Goal: Find specific page/section: Find specific page/section

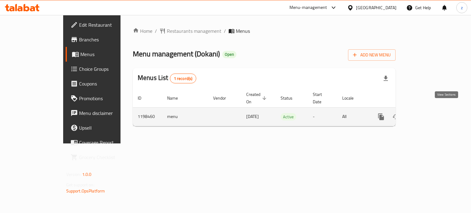
click at [433, 110] on link "enhanced table" at bounding box center [425, 117] width 15 height 15
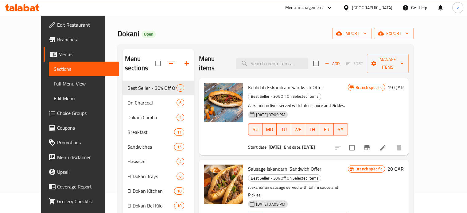
scroll to position [10, 0]
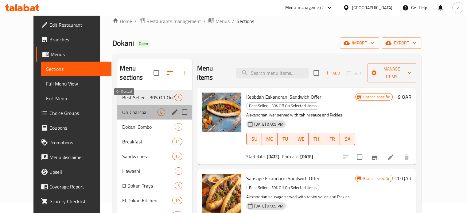
click at [122, 109] on span "On Charcoal" at bounding box center [139, 112] width 35 height 7
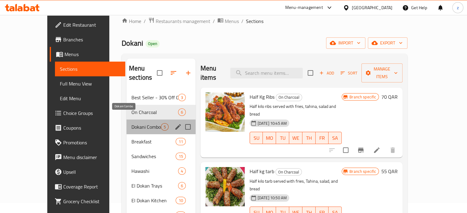
click at [131, 123] on span "Dokani Combo" at bounding box center [145, 126] width 29 height 7
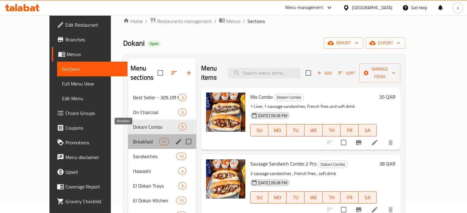
click at [133, 138] on span "Breakfast" at bounding box center [146, 141] width 26 height 7
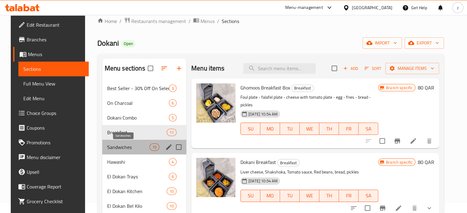
click at [115, 147] on span "Sandwiches" at bounding box center [128, 147] width 42 height 7
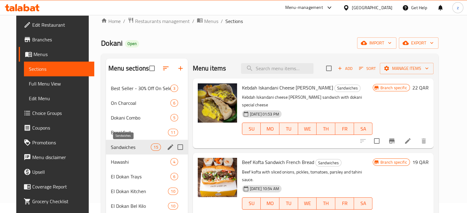
scroll to position [41, 0]
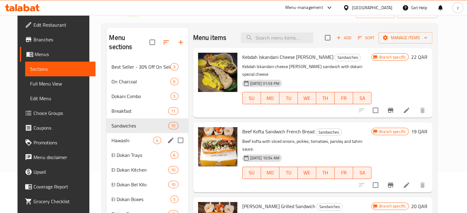
click at [115, 135] on div "Hawashi 4" at bounding box center [146, 140] width 81 height 15
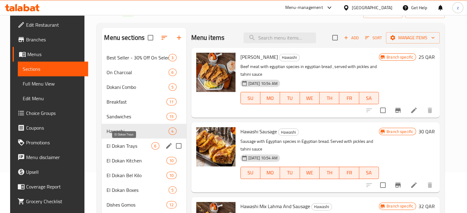
click at [124, 145] on span "El Dokan Trays" at bounding box center [128, 145] width 45 height 7
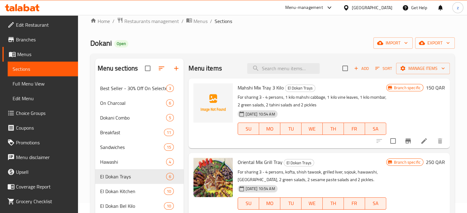
scroll to position [31, 0]
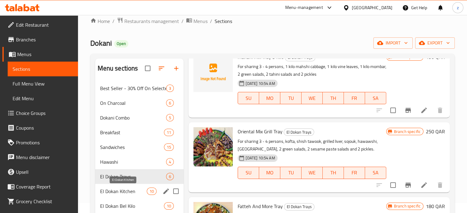
click at [131, 188] on span "El Dokan Kitchen" at bounding box center [123, 191] width 47 height 7
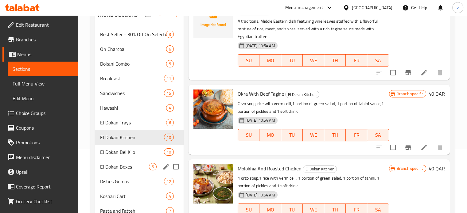
scroll to position [71, 0]
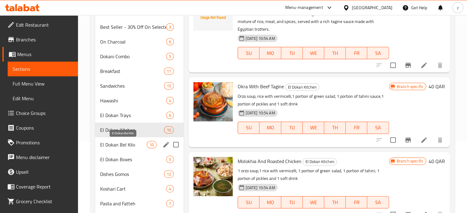
click at [130, 142] on span "El Dokan Bel Kilo" at bounding box center [123, 144] width 47 height 7
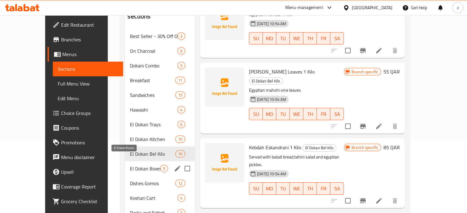
click at [130, 165] on span "El Dokan Boxes" at bounding box center [145, 168] width 30 height 7
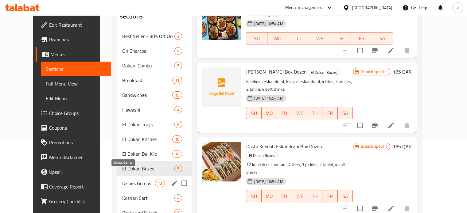
click at [126, 180] on span "Dishes Gomos" at bounding box center [138, 183] width 33 height 7
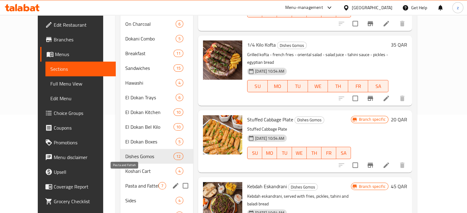
scroll to position [102, 0]
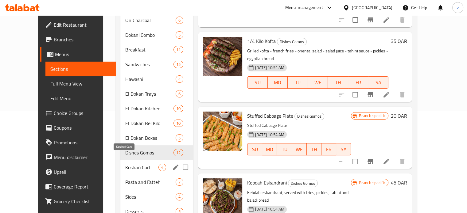
click at [129, 164] on span "Koshari Cart" at bounding box center [141, 167] width 33 height 7
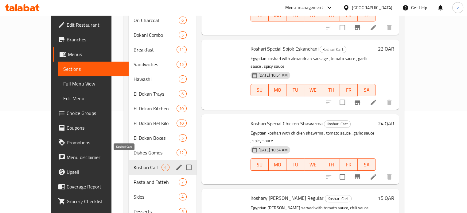
scroll to position [23, 0]
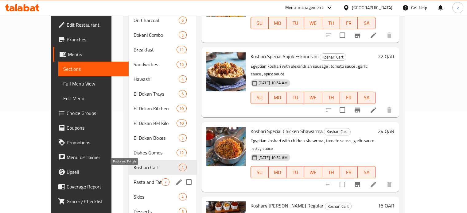
click at [133, 179] on span "Pasta and Fatteh" at bounding box center [147, 182] width 28 height 7
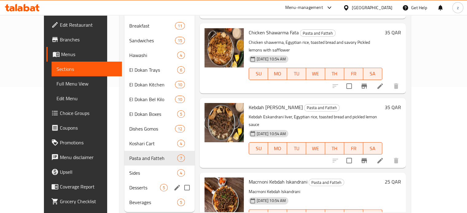
scroll to position [133, 0]
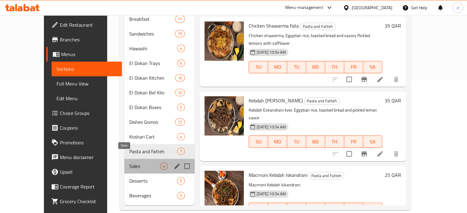
click at [129, 163] on span "Sides" at bounding box center [144, 166] width 31 height 7
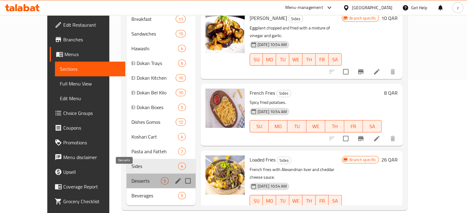
click at [131, 177] on span "Desserts" at bounding box center [145, 180] width 29 height 7
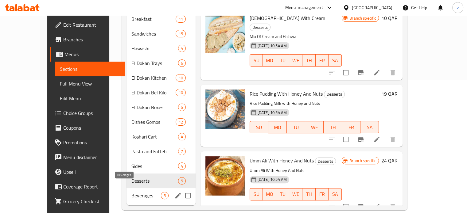
click at [131, 192] on span "Beverages" at bounding box center [145, 195] width 29 height 7
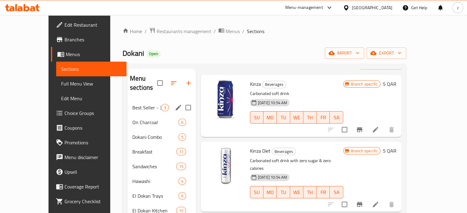
click at [132, 104] on span "Best Seller - 30% Off On Selected Items" at bounding box center [146, 107] width 29 height 7
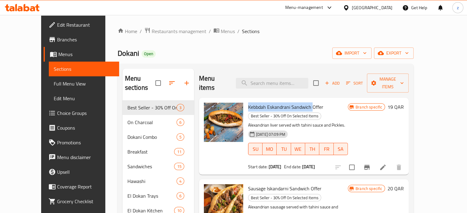
drag, startPoint x: 237, startPoint y: 98, endPoint x: 302, endPoint y: 96, distance: 65.4
click at [302, 100] on div "Kebbdah Eskandrani Sandwich Offer Best Seller - 30% Off On Selected Items Alexa…" at bounding box center [297, 136] width 105 height 72
copy span "Kebbdah Eskandrani Sandwich"
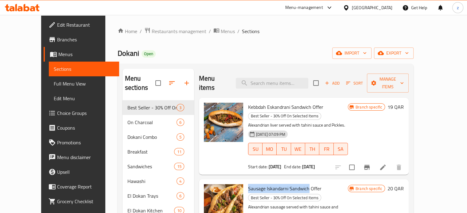
copy span "Sausage [PERSON_NAME]"
drag, startPoint x: 298, startPoint y: 171, endPoint x: 237, endPoint y: 168, distance: 61.1
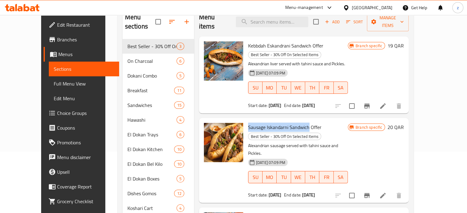
scroll to position [92, 0]
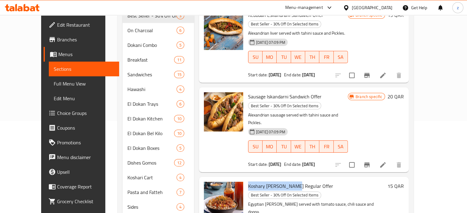
drag, startPoint x: 282, startPoint y: 153, endPoint x: 237, endPoint y: 152, distance: 44.5
click at [248, 182] on span "Koshary [PERSON_NAME] Regular Offer" at bounding box center [290, 186] width 85 height 9
copy span "Koshary [PERSON_NAME] Regular"
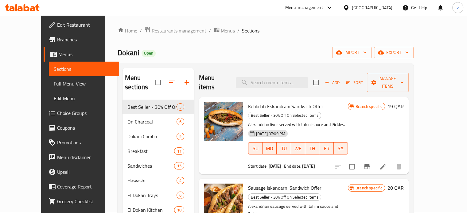
scroll to position [0, 0]
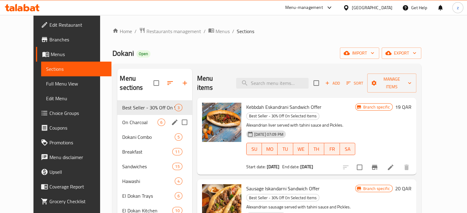
click at [122, 119] on span "On Charcoal" at bounding box center [139, 122] width 35 height 7
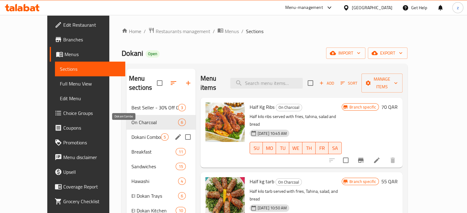
click at [131, 133] on span "Dokani Combo" at bounding box center [145, 136] width 29 height 7
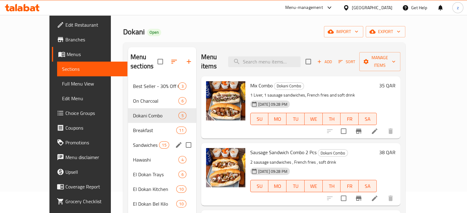
scroll to position [31, 0]
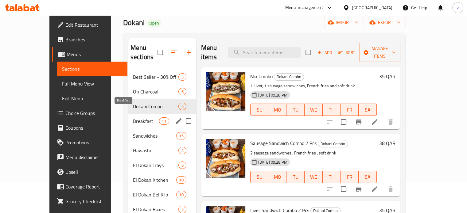
click at [133, 118] on span "Breakfast" at bounding box center [146, 121] width 26 height 7
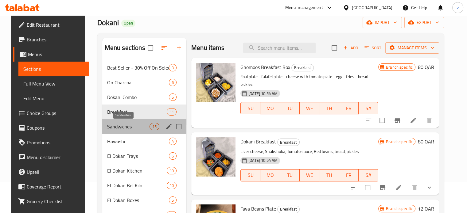
click at [116, 128] on span "Sandwiches" at bounding box center [128, 126] width 42 height 7
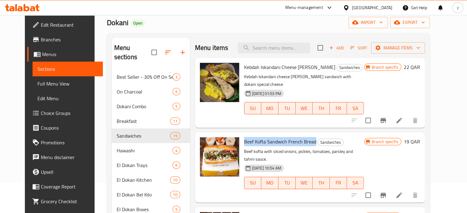
drag, startPoint x: 250, startPoint y: 131, endPoint x: 307, endPoint y: 132, distance: 57.1
click at [307, 137] on span "Beef Kofta Sandwich French Bread" at bounding box center [280, 141] width 72 height 9
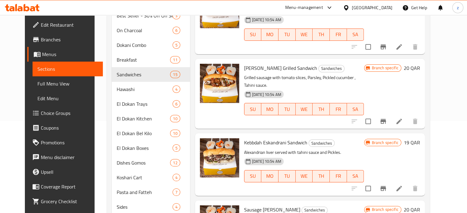
scroll to position [92, 0]
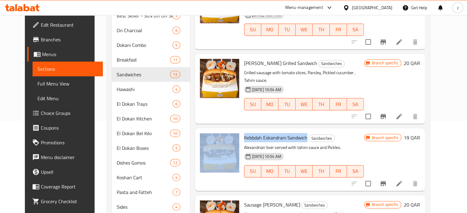
drag, startPoint x: 234, startPoint y: 114, endPoint x: 300, endPoint y: 114, distance: 65.7
click at [300, 131] on div "Kebbdah Eskandrani Sandwich Sandwiches Alexandrian liver served with tahini sau…" at bounding box center [309, 159] width 225 height 57
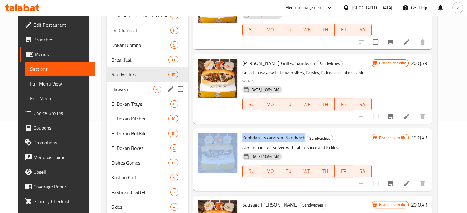
click at [106, 84] on div "Hawashi 4" at bounding box center [146, 89] width 81 height 15
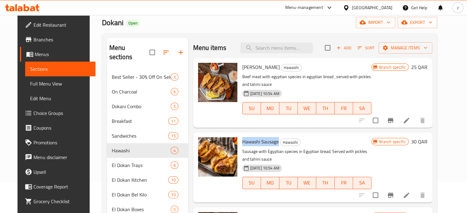
copy span "Hawashi Sausage"
drag, startPoint x: 238, startPoint y: 143, endPoint x: 273, endPoint y: 143, distance: 35.3
click at [273, 143] on span "Hawashi Sausage" at bounding box center [260, 141] width 37 height 9
copy span "Hawashi Sausage"
drag, startPoint x: 91, startPoint y: 25, endPoint x: 110, endPoint y: 22, distance: 19.8
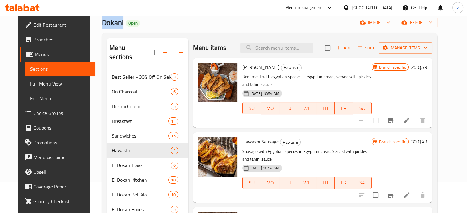
click at [111, 22] on span "Dokani" at bounding box center [112, 23] width 21 height 14
copy span "Dokani"
drag, startPoint x: 238, startPoint y: 66, endPoint x: 270, endPoint y: 66, distance: 31.9
click at [270, 66] on span "[PERSON_NAME]" at bounding box center [260, 67] width 37 height 9
copy span "[PERSON_NAME]"
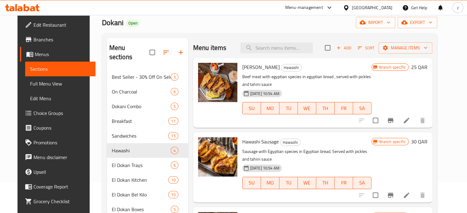
click at [242, 141] on span "Hawashi Sausage" at bounding box center [260, 141] width 37 height 9
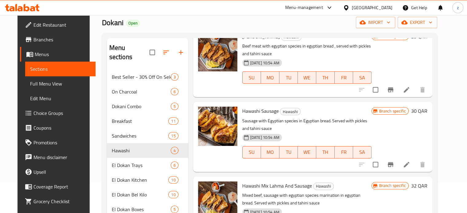
scroll to position [46, 0]
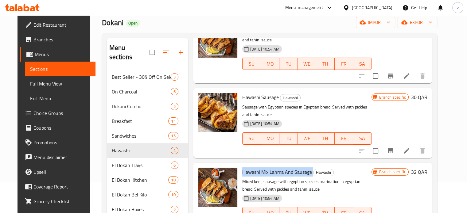
copy h6 "Hawashi Mix Lahma And Sausage"
drag, startPoint x: 236, startPoint y: 168, endPoint x: 308, endPoint y: 168, distance: 72.1
click at [308, 168] on div "Hawashi Mix Lahma And Sausage Hawashi Mixed beef, sausage with egyptian species…" at bounding box center [307, 197] width 134 height 65
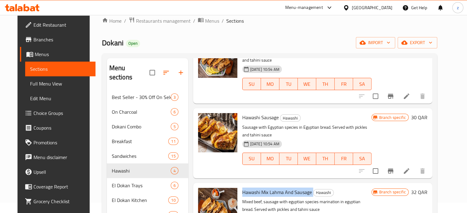
scroll to position [0, 0]
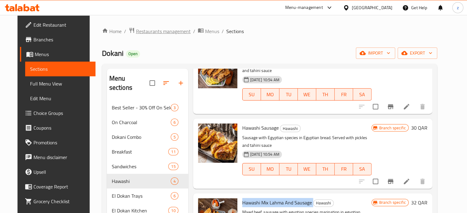
click at [138, 30] on span "Restaurants management" at bounding box center [163, 31] width 55 height 7
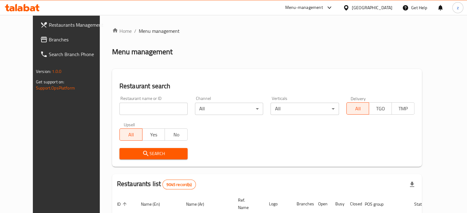
click at [119, 114] on input "search" at bounding box center [153, 109] width 68 height 12
type input "salad lab"
click button "Search" at bounding box center [153, 153] width 68 height 11
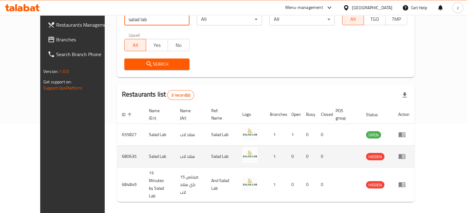
scroll to position [91, 0]
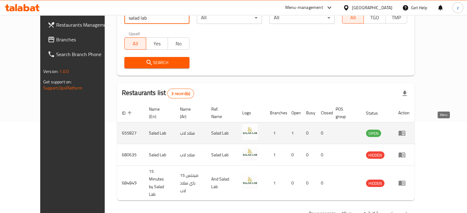
click at [405, 131] on icon "enhanced table" at bounding box center [401, 133] width 7 height 5
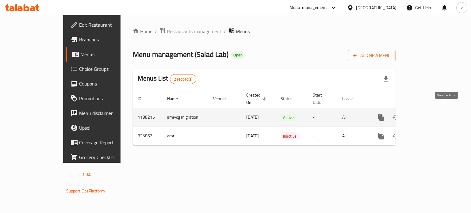
click at [428, 115] on icon "enhanced table" at bounding box center [426, 118] width 6 height 6
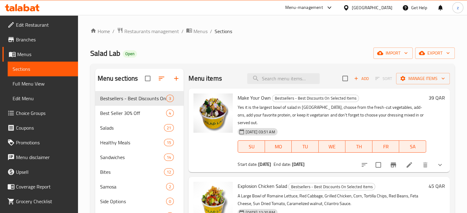
click at [31, 45] on link "Branches" at bounding box center [39, 39] width 75 height 15
click at [30, 42] on span "Branches" at bounding box center [44, 39] width 57 height 7
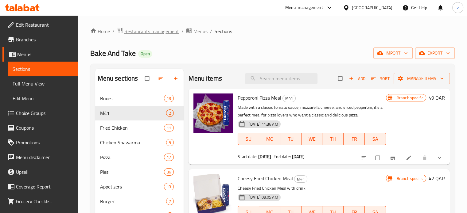
click at [141, 34] on span "Restaurants management" at bounding box center [151, 31] width 55 height 7
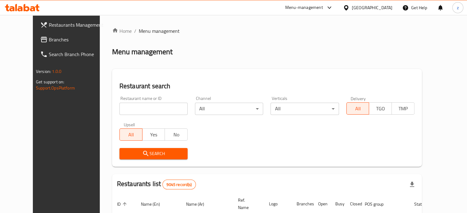
click at [323, 7] on div "Menu-management" at bounding box center [304, 7] width 38 height 7
click at [296, 40] on div "Agent Campaigns Center" at bounding box center [299, 41] width 46 height 7
